Goal: Task Accomplishment & Management: Use online tool/utility

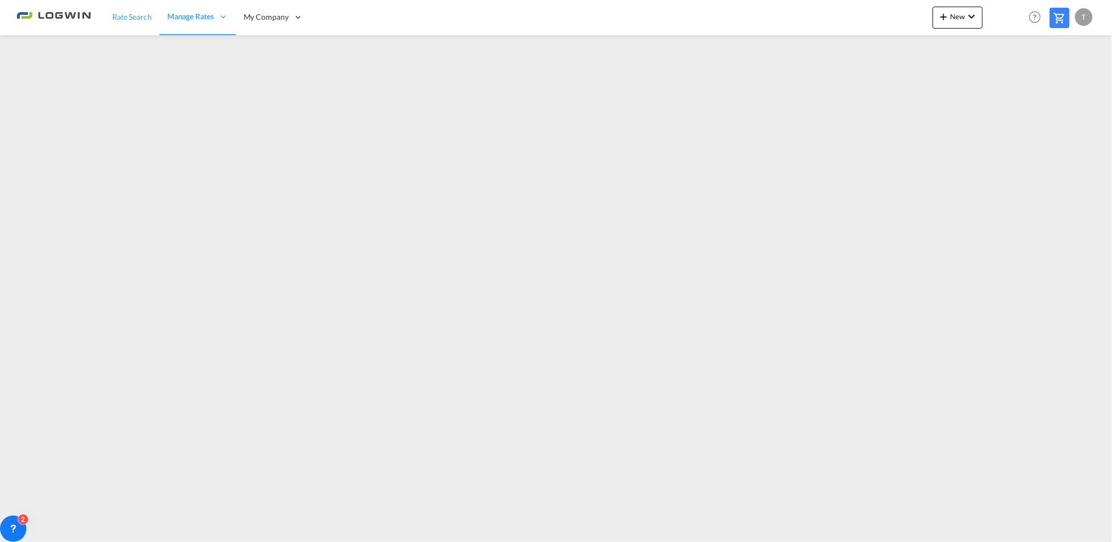
click at [141, 21] on span "Rate Search" at bounding box center [132, 17] width 40 height 11
click at [975, 16] on md-icon "icon-chevron-down" at bounding box center [971, 16] width 13 height 13
click at [1009, 78] on span "Ratesheet" at bounding box center [1003, 82] width 12 height 22
click at [941, 16] on md-icon "icon-plus 400-fg" at bounding box center [943, 16] width 13 height 13
click at [1009, 80] on span "Ratesheet" at bounding box center [1003, 82] width 12 height 22
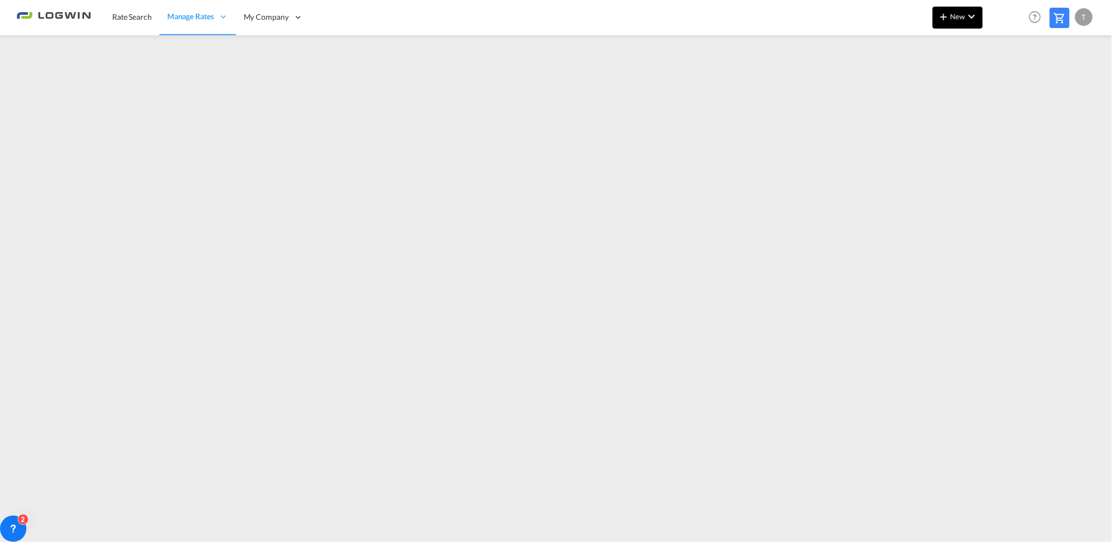
click at [948, 14] on md-icon "icon-plus 400-fg" at bounding box center [943, 16] width 13 height 13
click at [1005, 81] on span "Ratesheet" at bounding box center [1003, 82] width 12 height 22
click at [1087, 18] on div "T" at bounding box center [1084, 17] width 18 height 18
click at [1054, 87] on button "Logout" at bounding box center [1071, 84] width 71 height 22
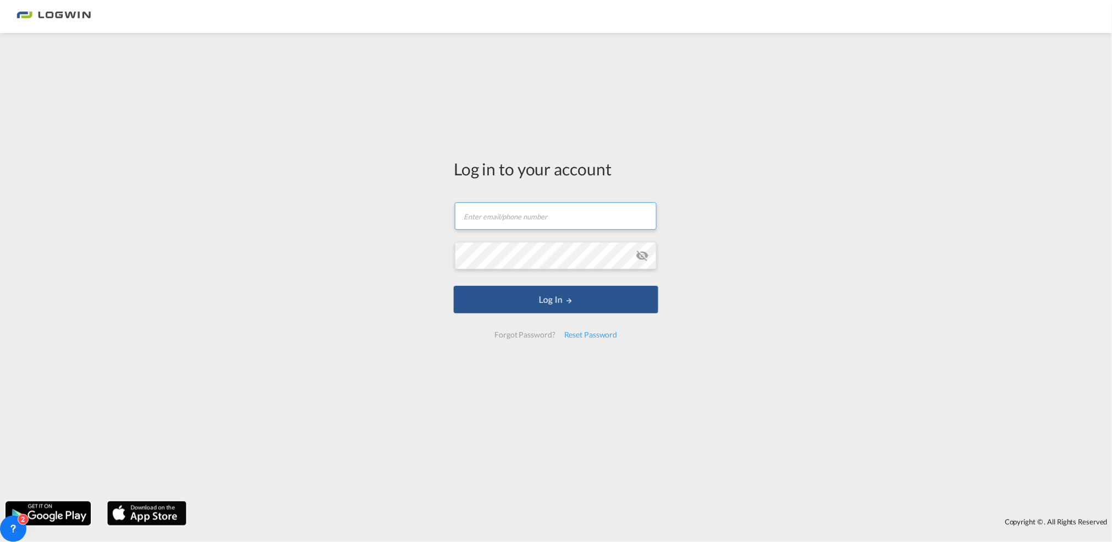
click at [491, 222] on input "text" at bounding box center [556, 215] width 202 height 27
type input "[EMAIL_ADDRESS][PERSON_NAME][DOMAIN_NAME]"
click at [454, 286] on button "Log In" at bounding box center [556, 299] width 205 height 27
click at [550, 303] on button "Log In" at bounding box center [556, 299] width 205 height 27
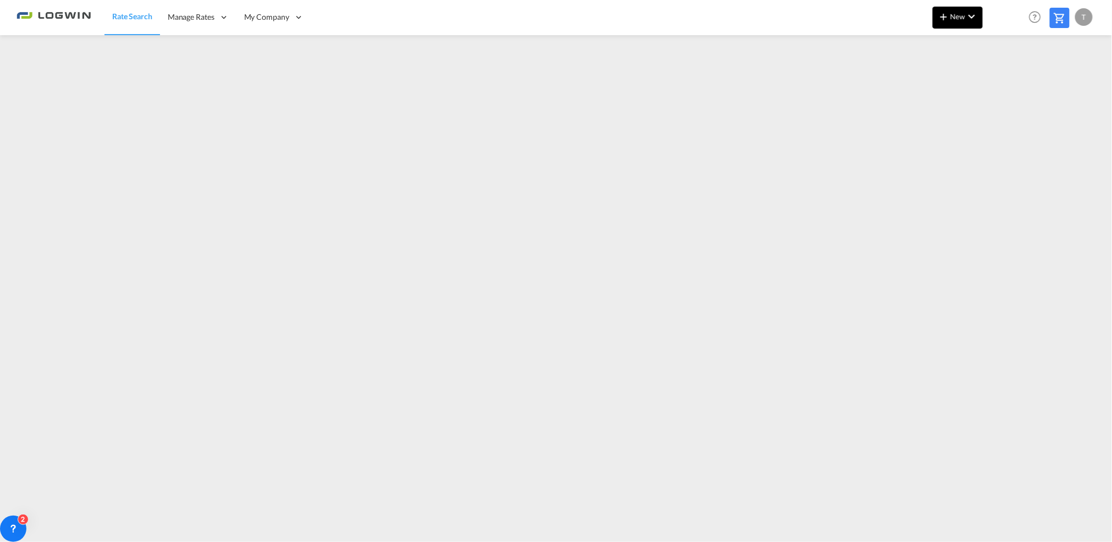
click at [972, 14] on md-icon "icon-chevron-down" at bounding box center [971, 16] width 13 height 13
click at [1032, 80] on div "Ratesheet" at bounding box center [1017, 82] width 41 height 27
click at [951, 23] on button "New" at bounding box center [957, 18] width 50 height 22
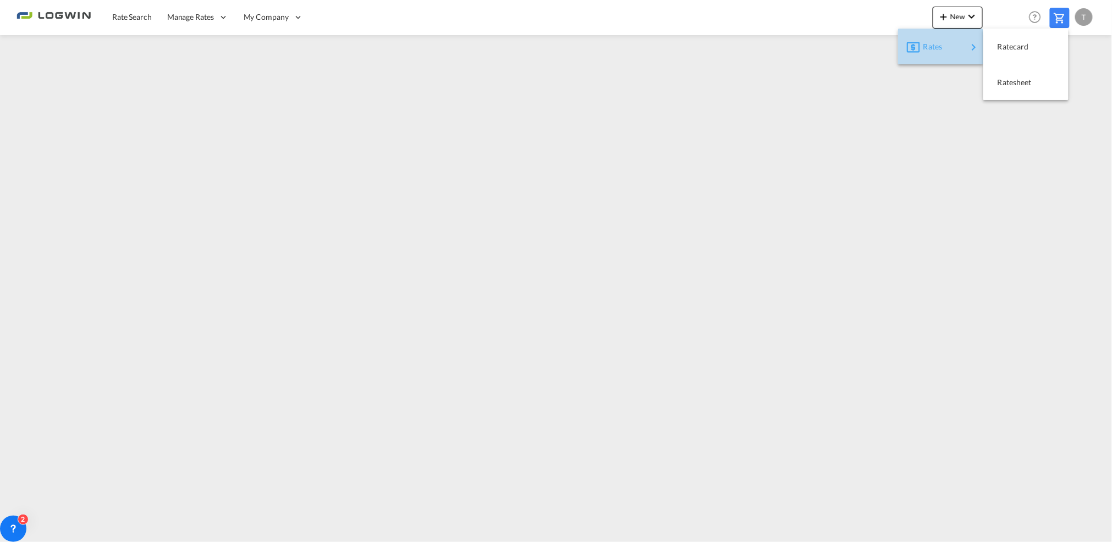
click at [944, 52] on div "Rates" at bounding box center [945, 46] width 44 height 27
click at [1008, 78] on span "Ratesheet" at bounding box center [1003, 82] width 12 height 22
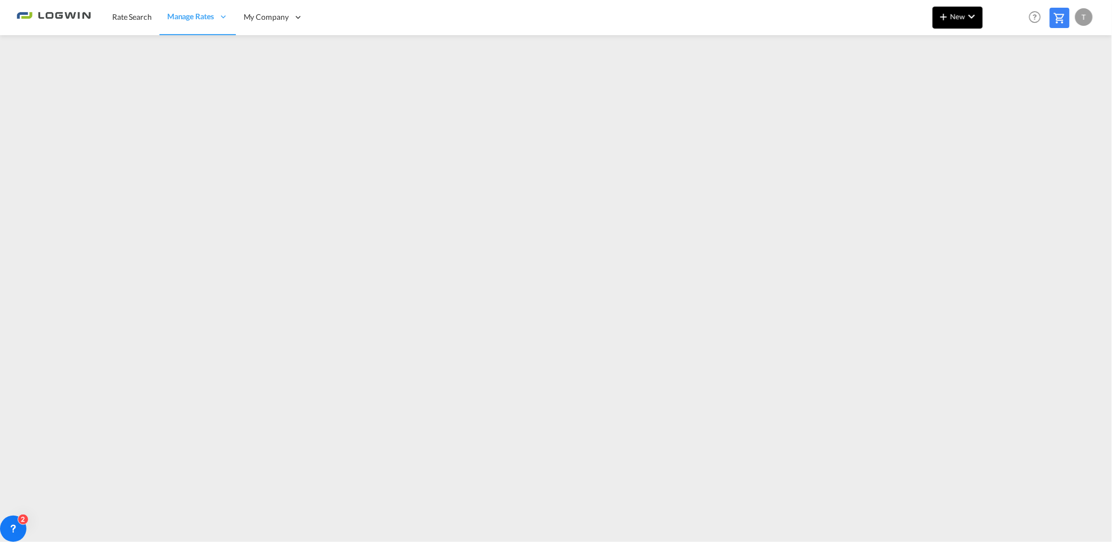
click at [937, 20] on md-icon "icon-plus 400-fg" at bounding box center [943, 16] width 13 height 13
click at [1009, 78] on span "Ratesheet" at bounding box center [1003, 82] width 12 height 22
click at [1078, 14] on div "T" at bounding box center [1084, 17] width 18 height 18
click at [1058, 88] on button "Logout" at bounding box center [1071, 84] width 71 height 22
